Goal: Task Accomplishment & Management: Manage account settings

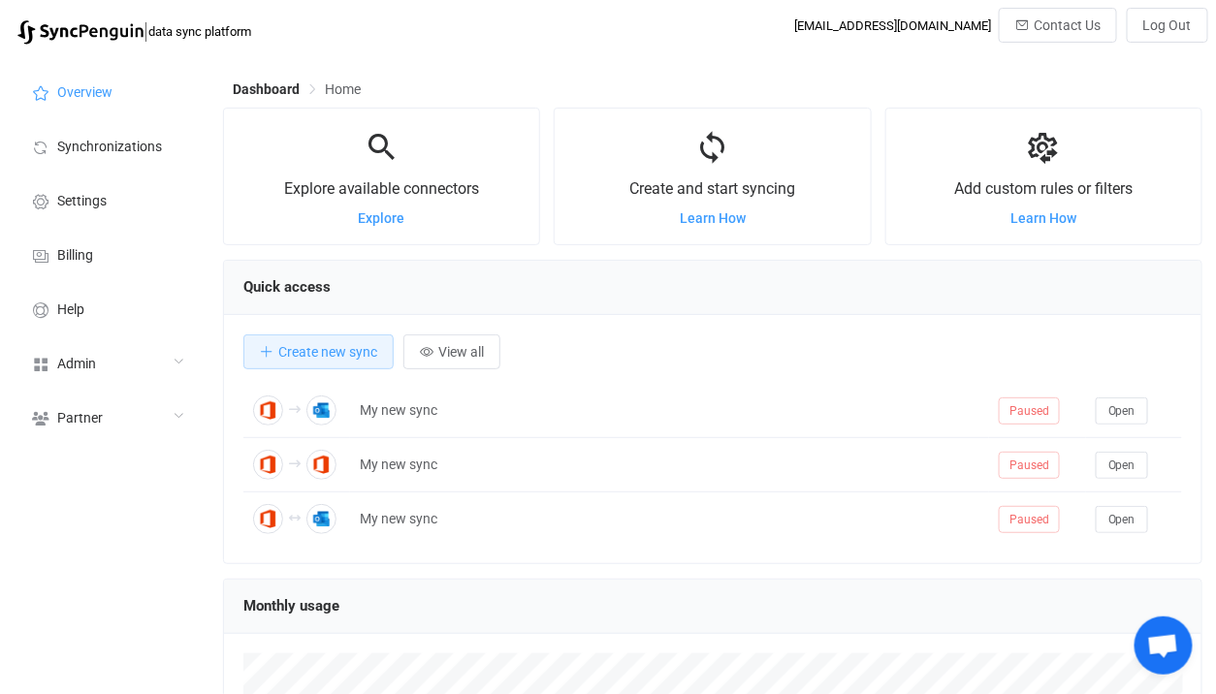
scroll to position [375, 979]
click at [78, 377] on div "Admin" at bounding box center [107, 362] width 194 height 54
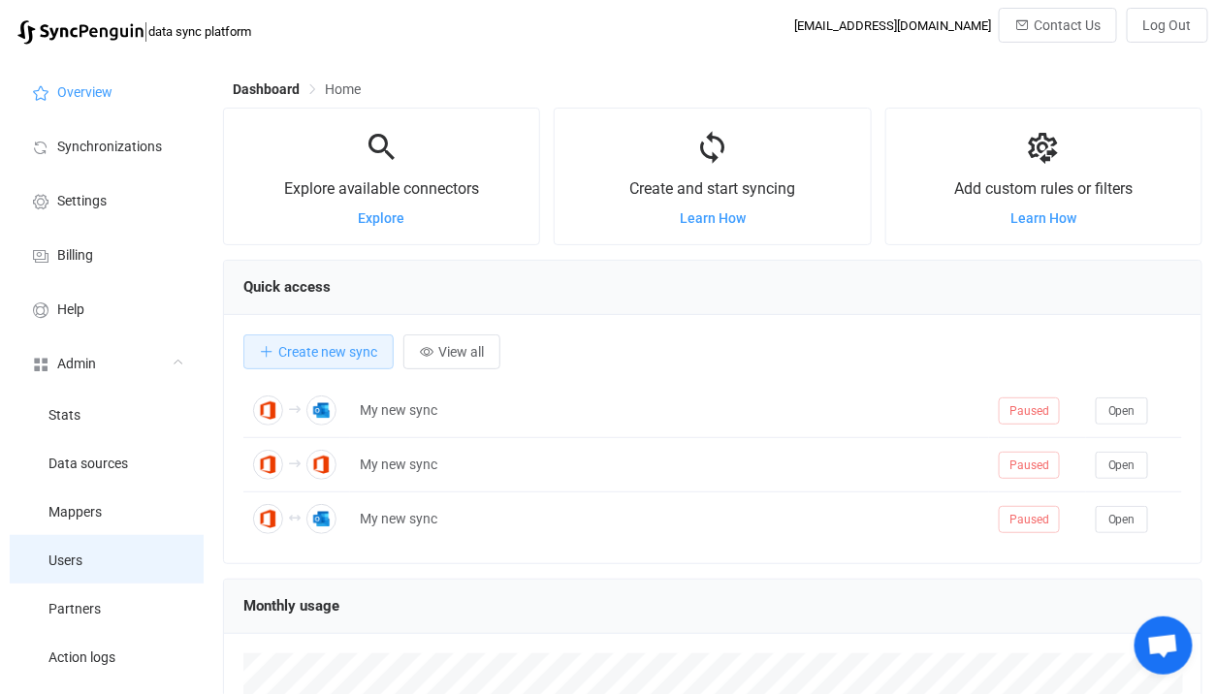
click at [83, 559] on li "Users" at bounding box center [107, 559] width 194 height 48
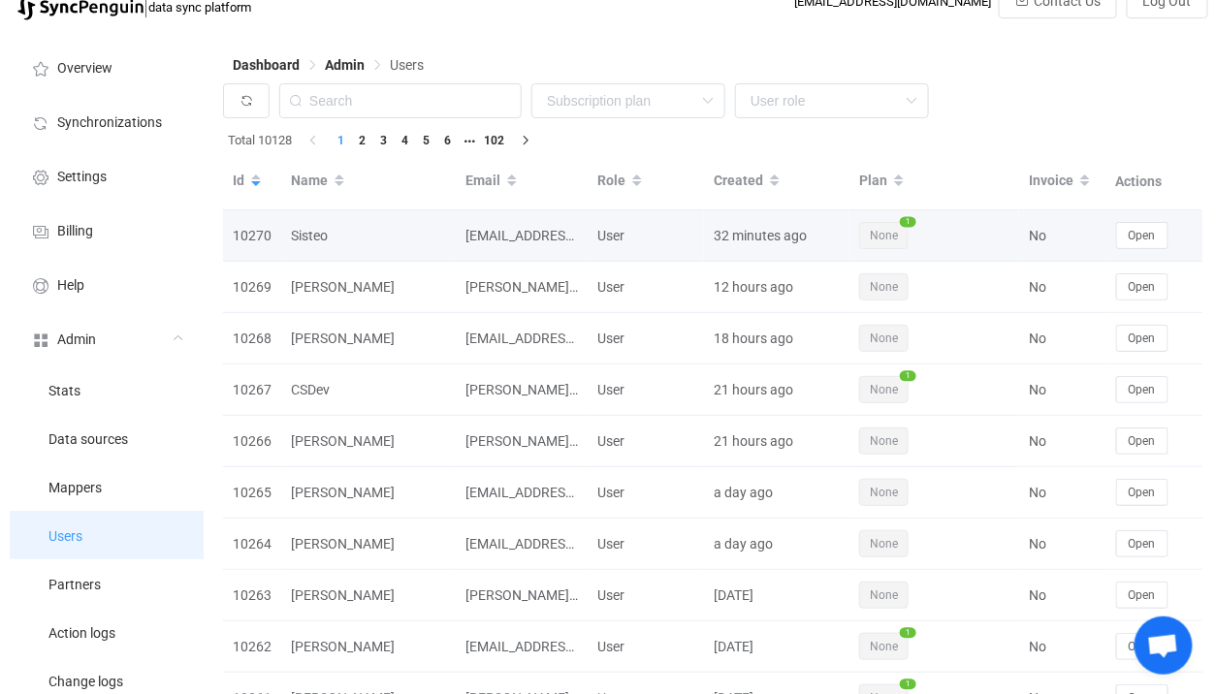
scroll to position [27, 0]
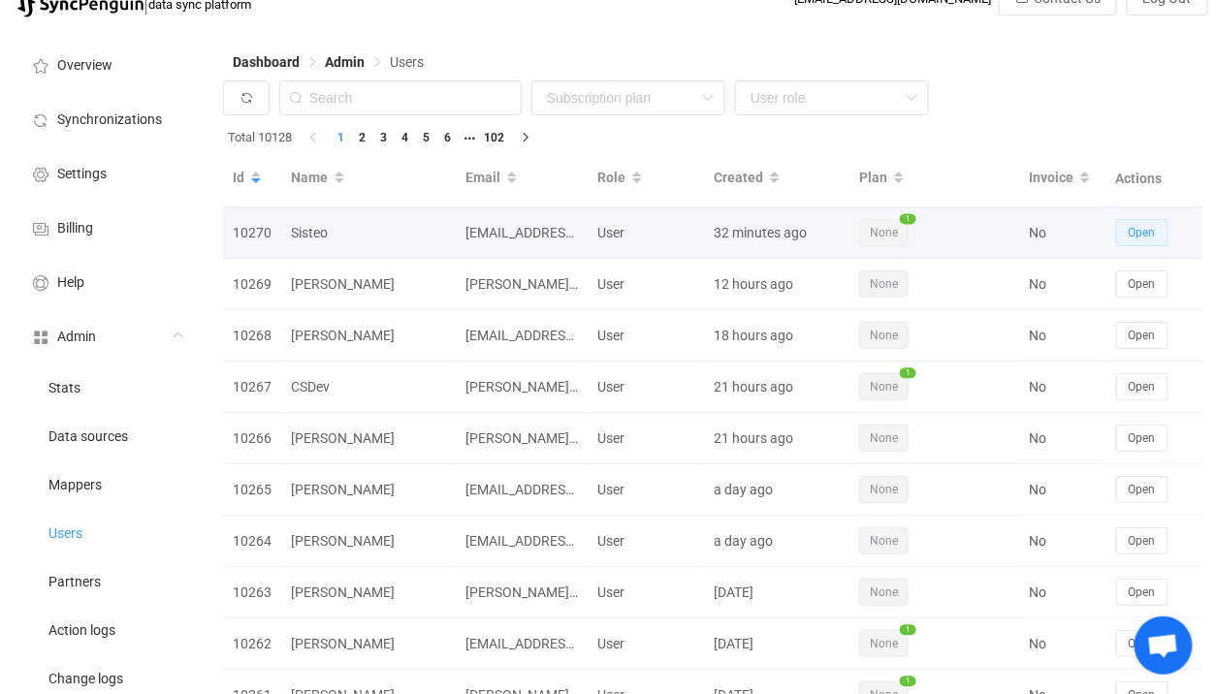
click at [1144, 222] on button "Open" at bounding box center [1142, 232] width 52 height 27
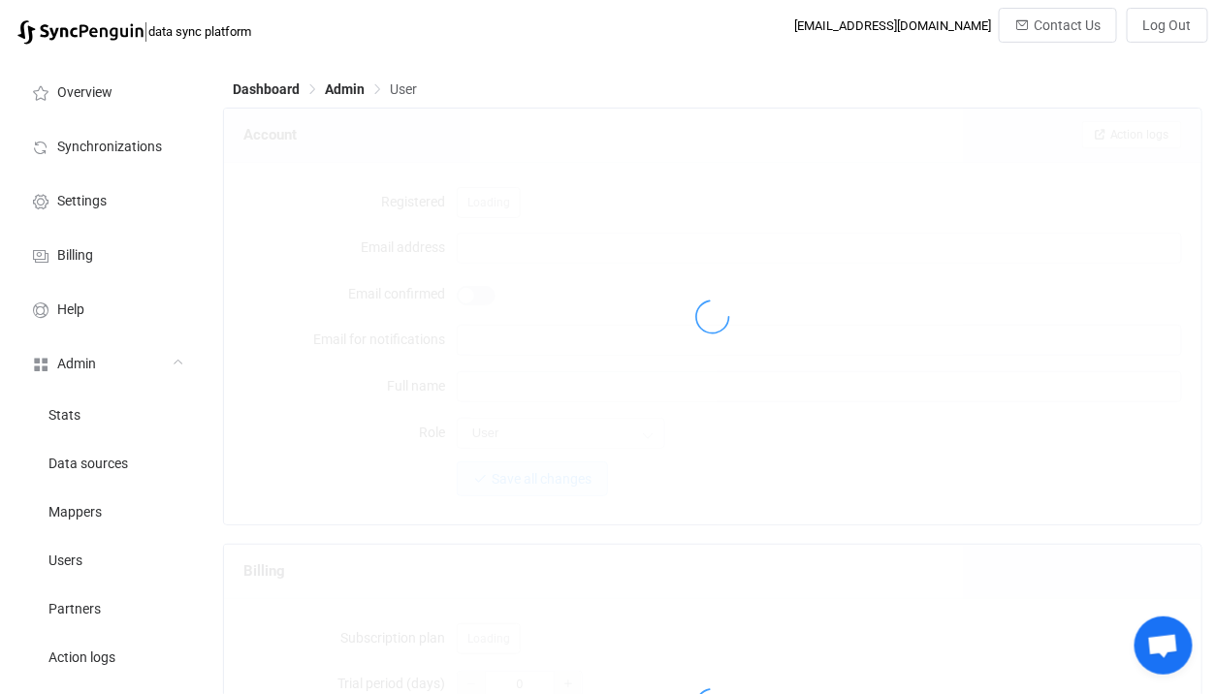
type input "[EMAIL_ADDRESS][DOMAIN_NAME]"
type input "Sisteo"
type input "14"
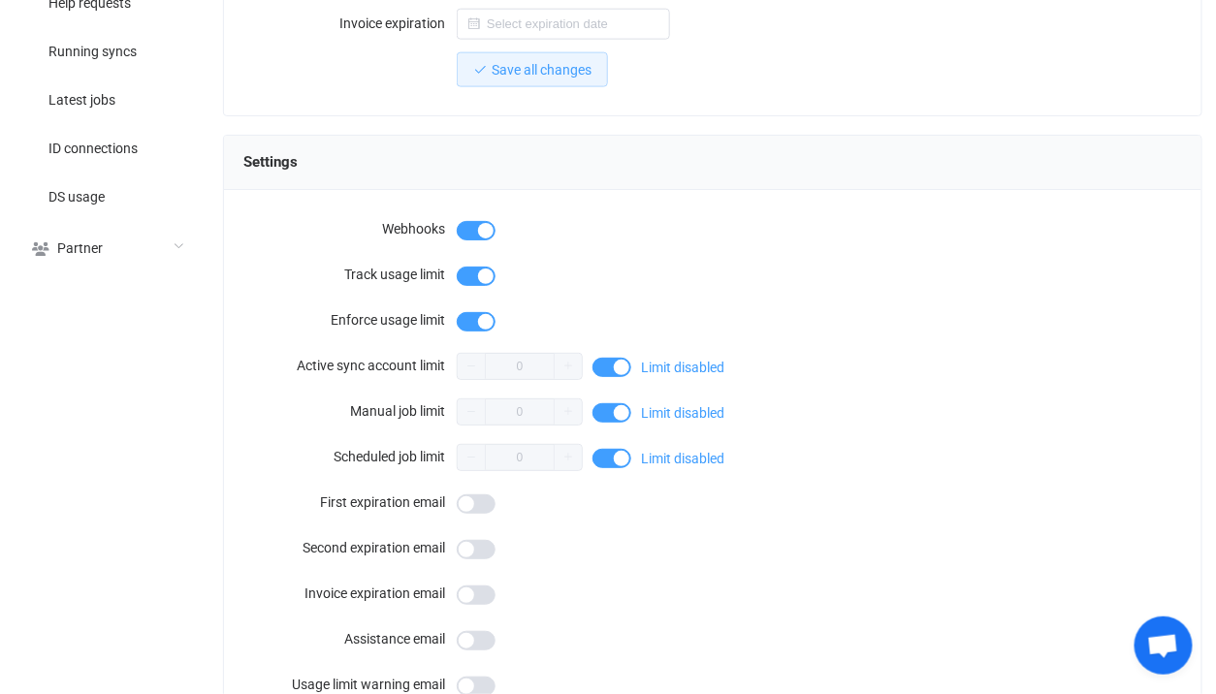
scroll to position [1757, 0]
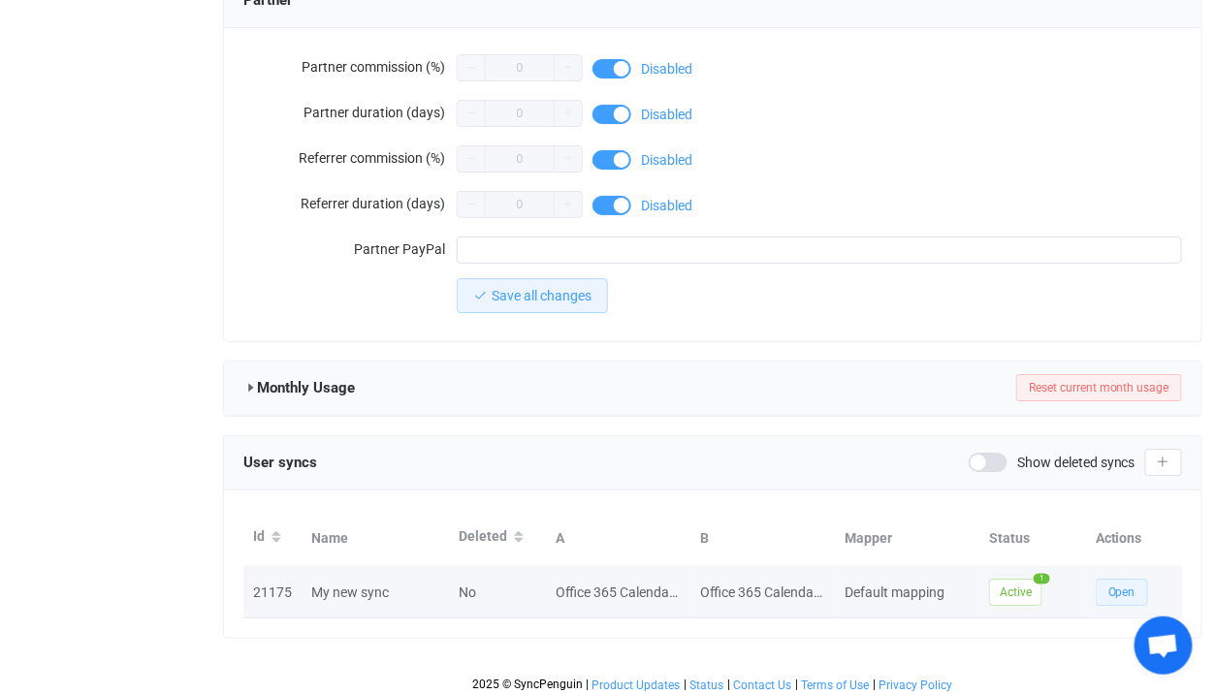
click at [1126, 586] on span "Open" at bounding box center [1121, 593] width 27 height 14
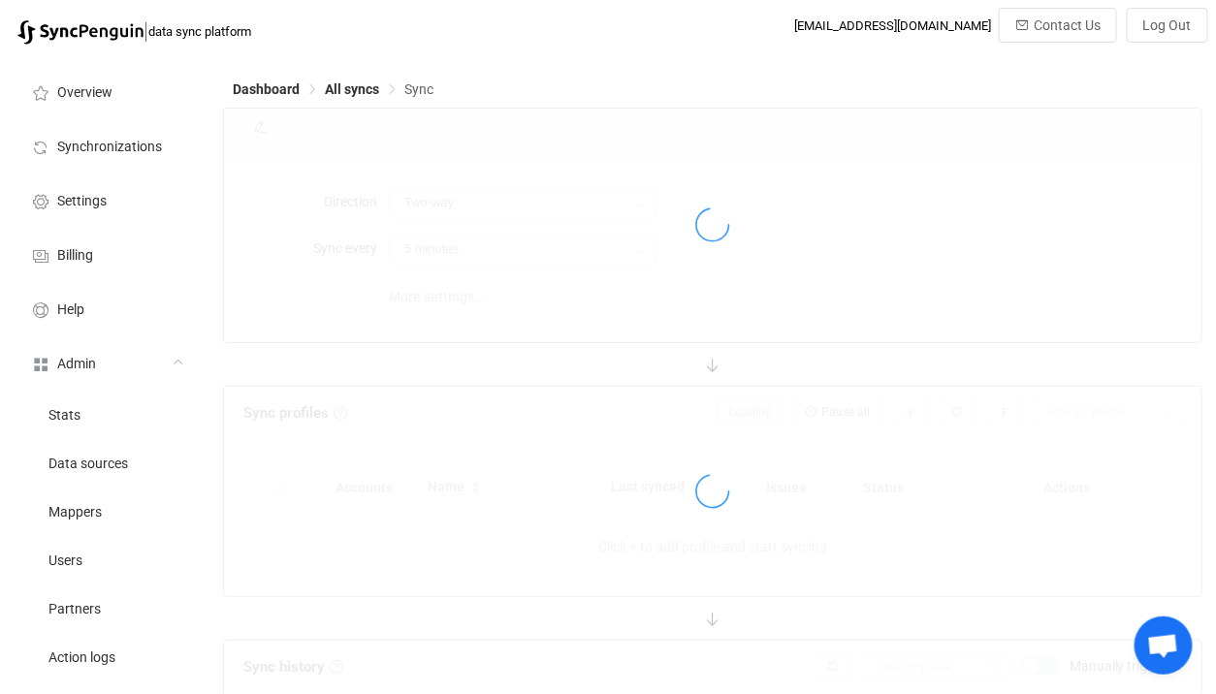
type input "Two-way (many with one)"
type input "10 minutes"
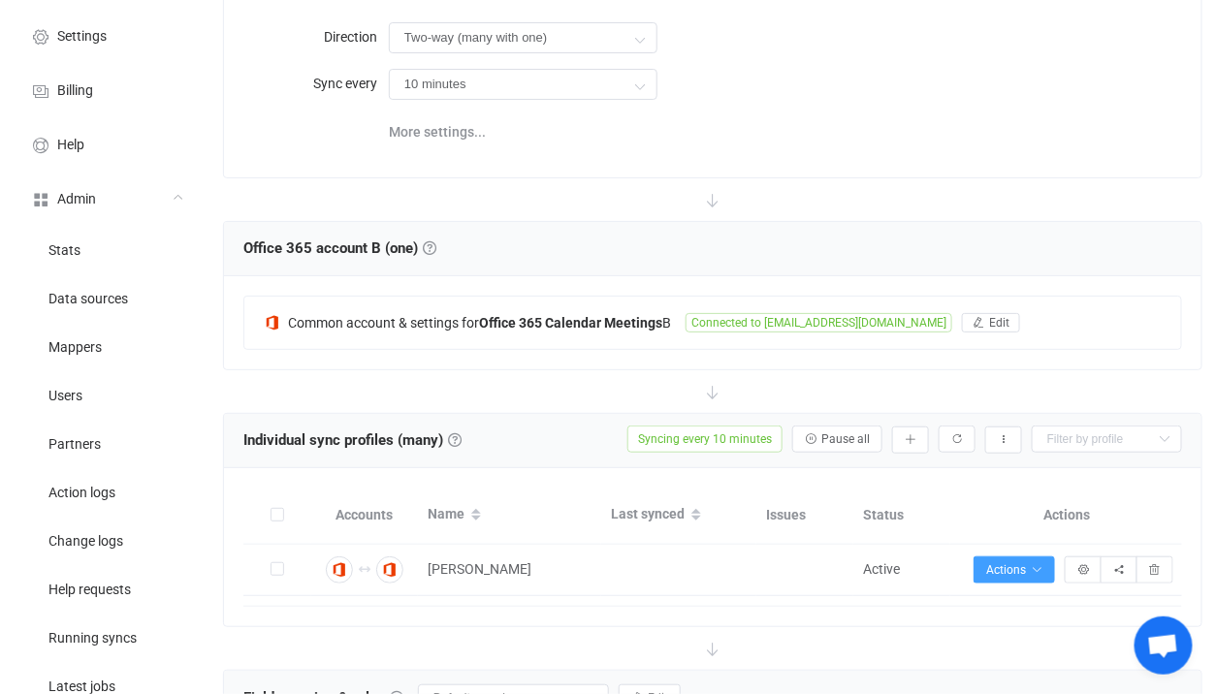
scroll to position [279, 0]
